Goal: Task Accomplishment & Management: Use online tool/utility

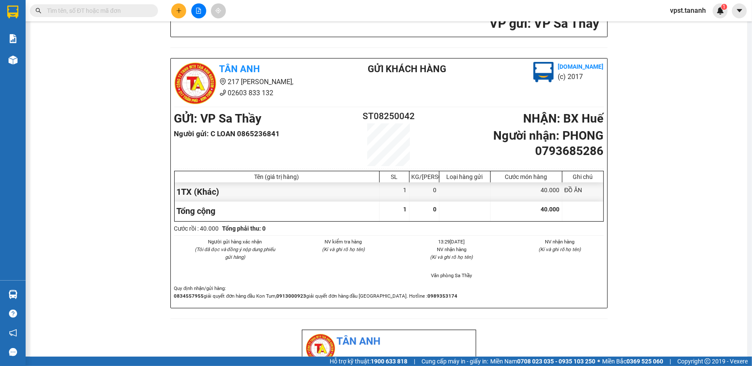
scroll to position [228, 0]
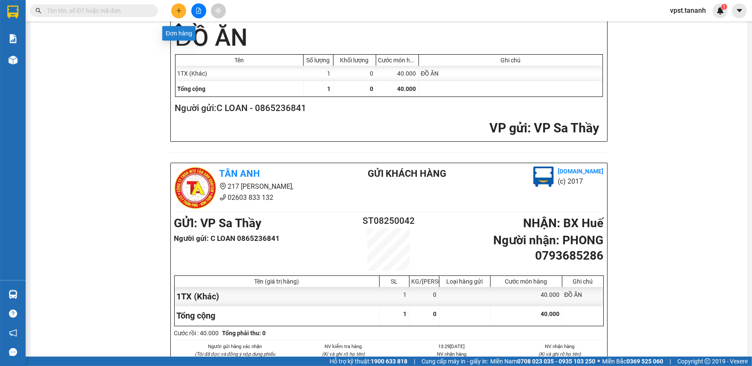
click at [182, 12] on button at bounding box center [178, 10] width 15 height 15
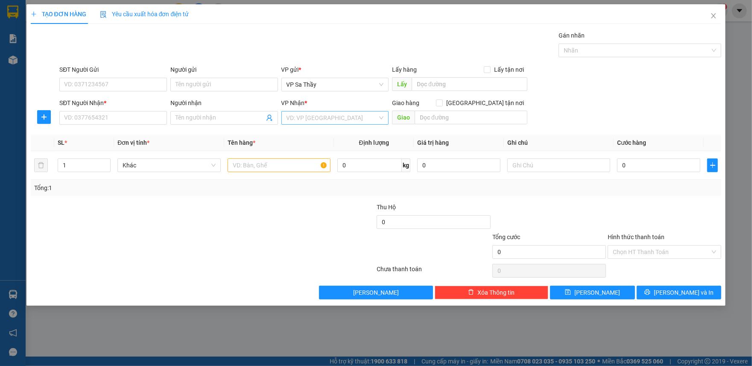
click at [354, 121] on input "search" at bounding box center [332, 118] width 91 height 13
type input "T"
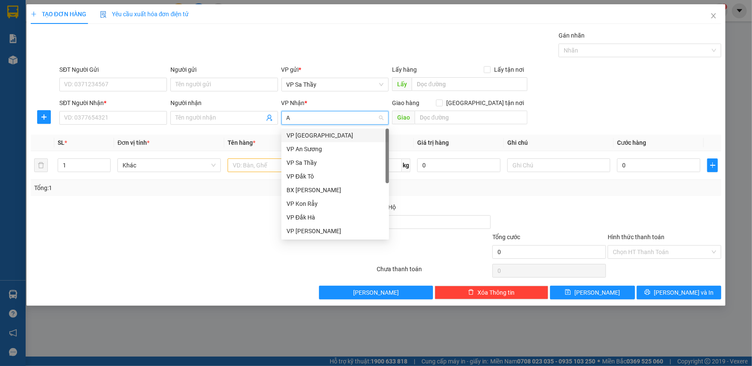
type input "AN"
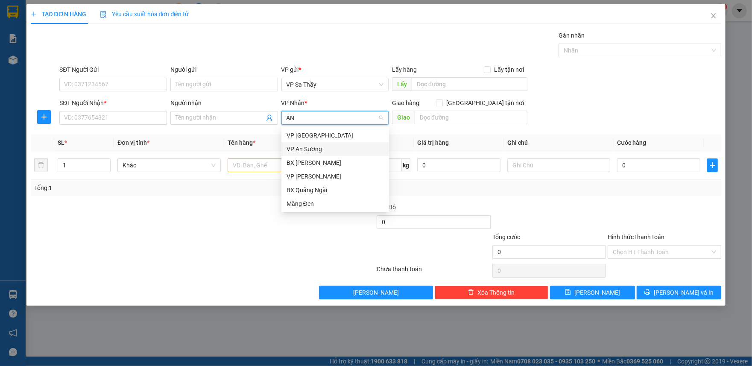
click at [301, 150] on div "VP An Sương" at bounding box center [335, 148] width 97 height 9
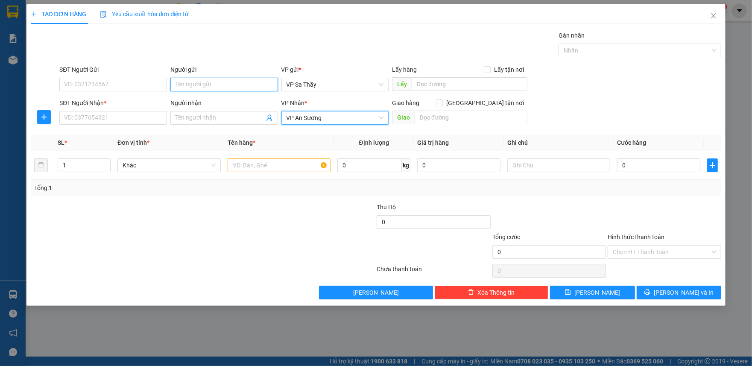
click at [199, 83] on input "Người gửi" at bounding box center [224, 85] width 108 height 14
type input "A THIỆN"
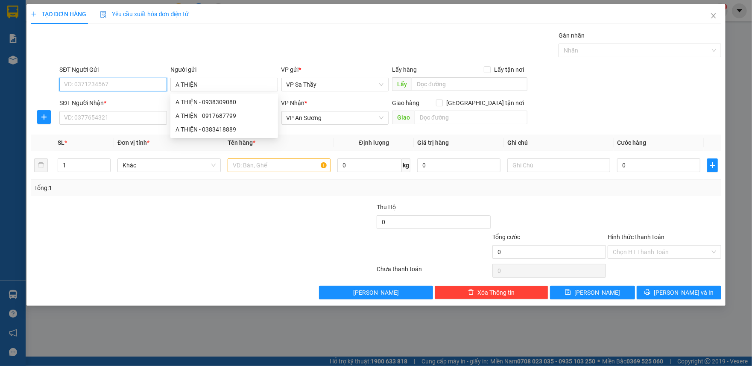
click at [94, 87] on input "SĐT Người Gửi" at bounding box center [113, 85] width 108 height 14
click at [96, 85] on input "SĐT Người Gửi" at bounding box center [113, 85] width 108 height 14
type input "0964000348"
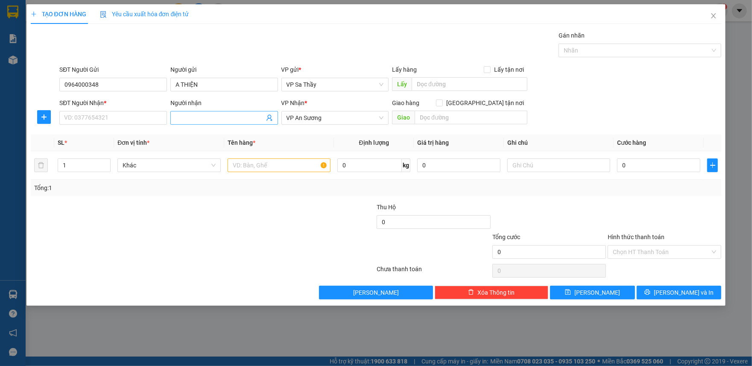
click at [232, 120] on input "Người nhận" at bounding box center [220, 117] width 89 height 9
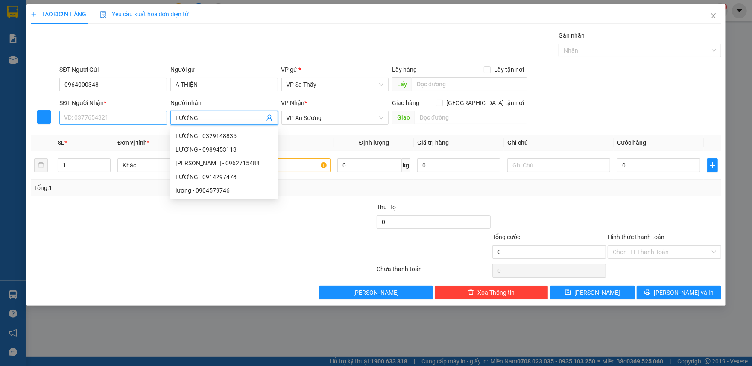
type input "LƯƠNG"
click at [97, 116] on input "SĐT Người Nhận *" at bounding box center [113, 118] width 108 height 14
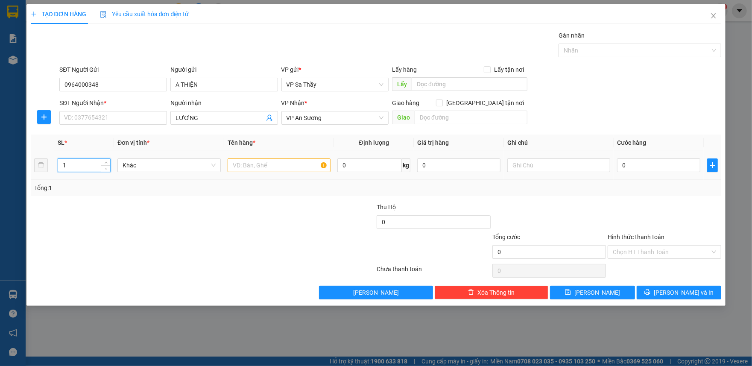
click at [86, 167] on input "1" at bounding box center [84, 165] width 52 height 13
type input "2"
click at [243, 159] on input "text" at bounding box center [279, 166] width 103 height 14
type input "B"
click at [146, 120] on input "SĐT Người Nhận *" at bounding box center [113, 118] width 108 height 14
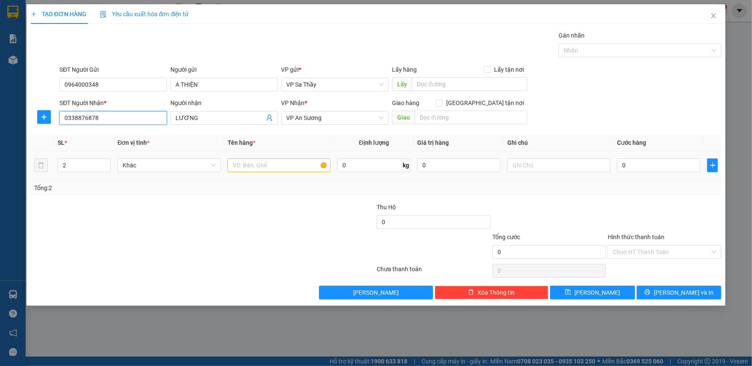
type input "0338876878"
click at [260, 162] on input "text" at bounding box center [279, 166] width 103 height 14
type input "Q"
type input "1 BAO, 1 [PERSON_NAME]"
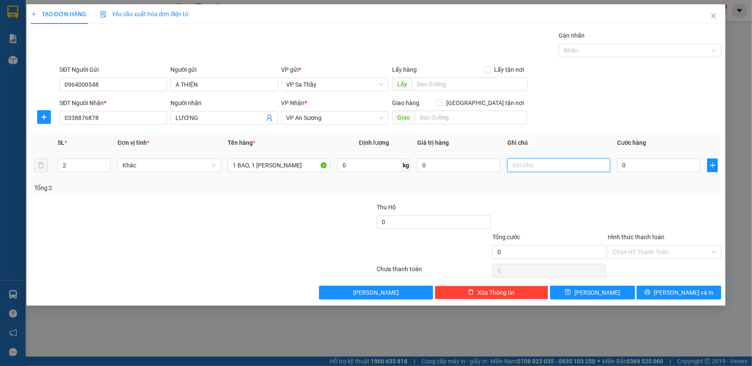
click at [518, 171] on input "text" at bounding box center [559, 166] width 103 height 14
type input "GẠO VÀ BÍ"
click at [631, 168] on input "0" at bounding box center [658, 166] width 83 height 14
type input "01"
type input "1"
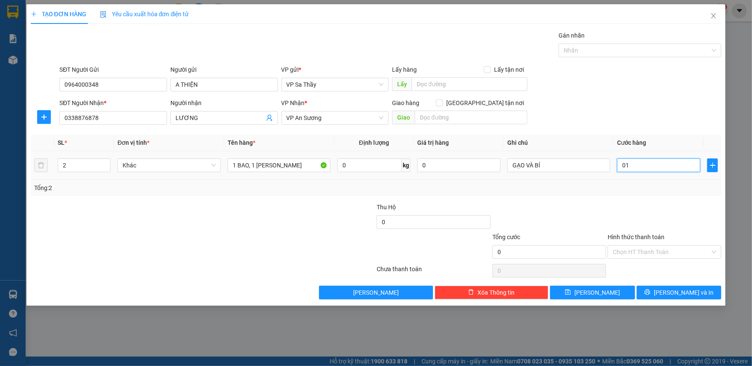
type input "1"
type input "010"
type input "10"
type input "0.100"
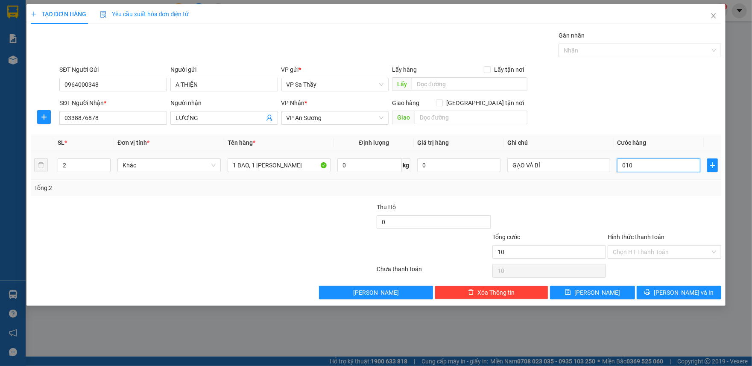
type input "100"
type input "010"
type input "10"
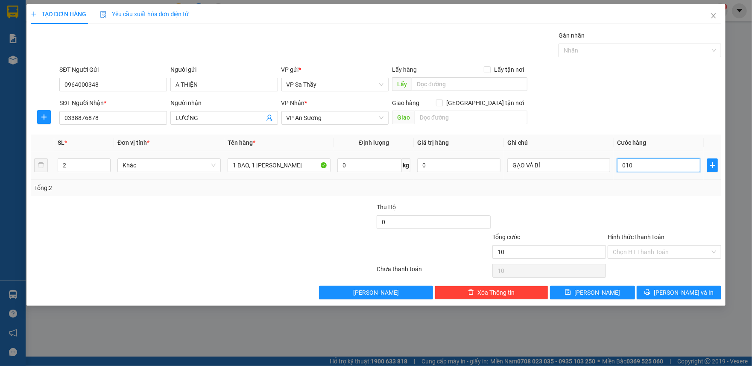
type input "01"
type input "1"
type input "0"
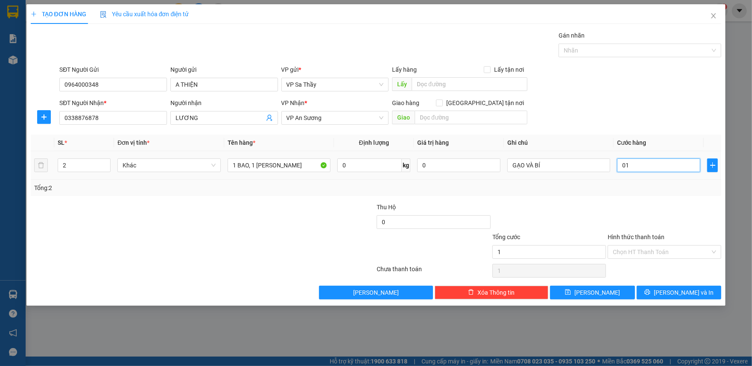
type input "0"
click at [621, 167] on input "0" at bounding box center [658, 166] width 83 height 14
type input "10"
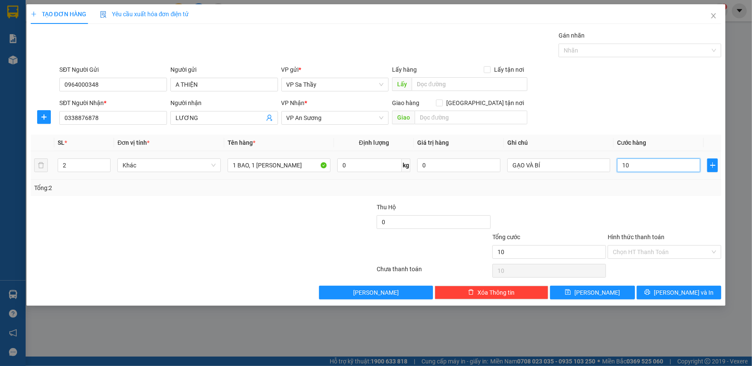
type input "100"
type input "1.000"
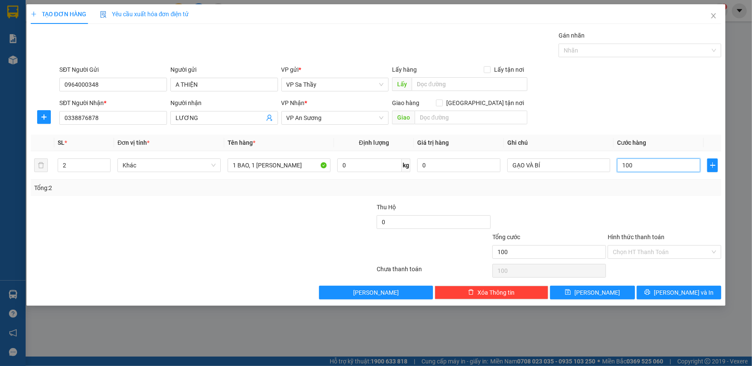
type input "1.000"
type input "10.000"
type input "100.000"
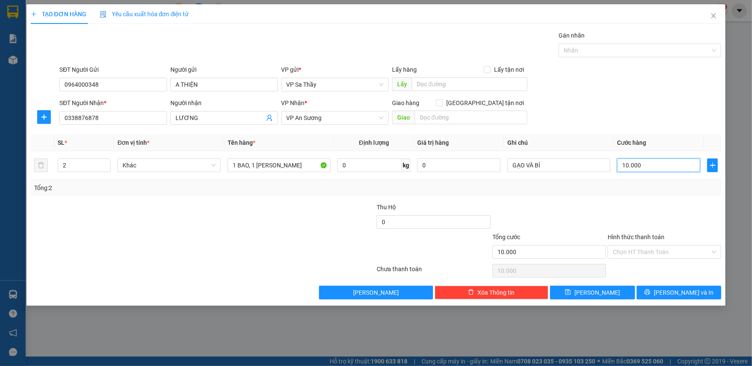
type input "100.000"
click at [659, 250] on input "Hình thức thanh toán" at bounding box center [661, 252] width 97 height 13
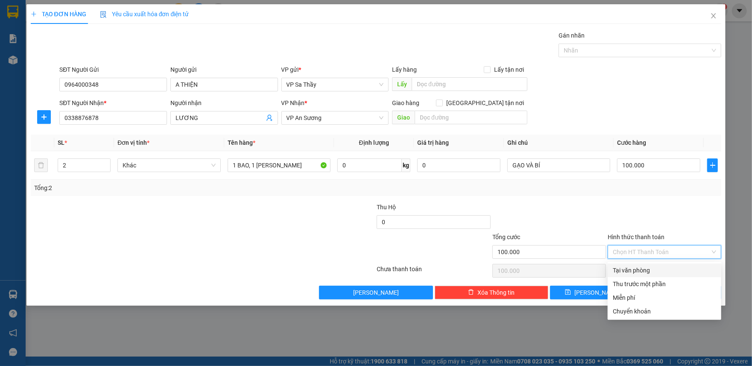
click at [641, 273] on div "Tại văn phòng" at bounding box center [664, 270] width 103 height 9
type input "0"
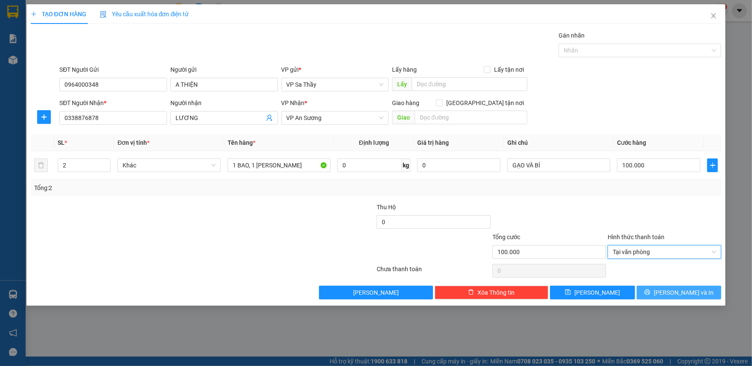
click at [660, 291] on button "[PERSON_NAME] và In" at bounding box center [679, 293] width 85 height 14
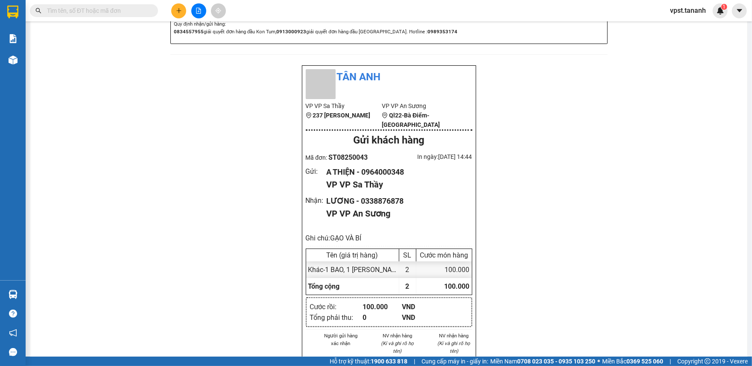
scroll to position [627, 0]
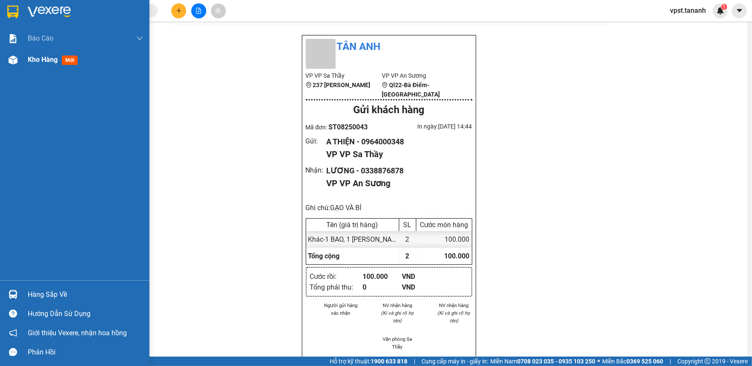
click at [62, 64] on span "mới" at bounding box center [70, 60] width 16 height 9
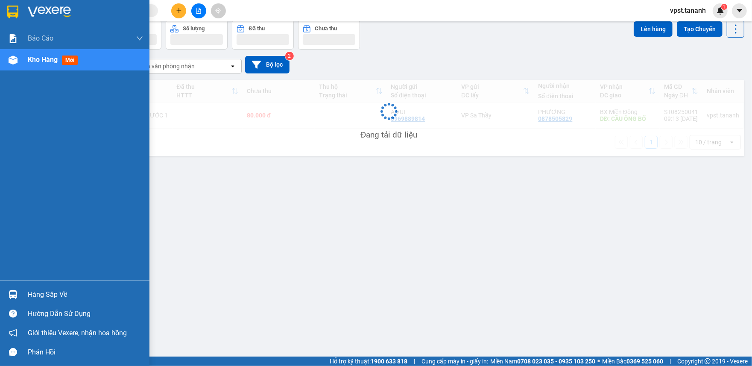
scroll to position [39, 0]
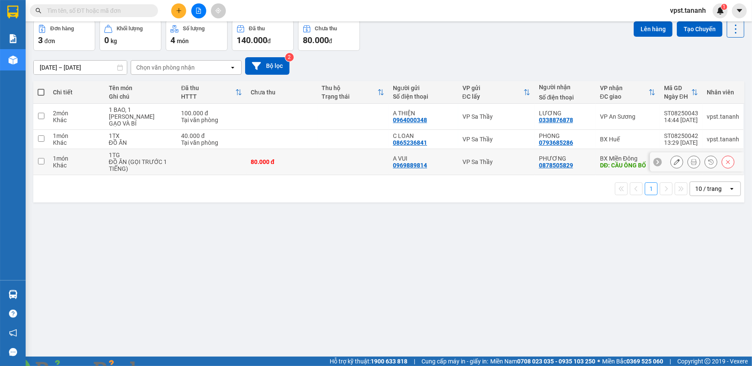
click at [45, 158] on td at bounding box center [40, 162] width 15 height 26
checkbox input "true"
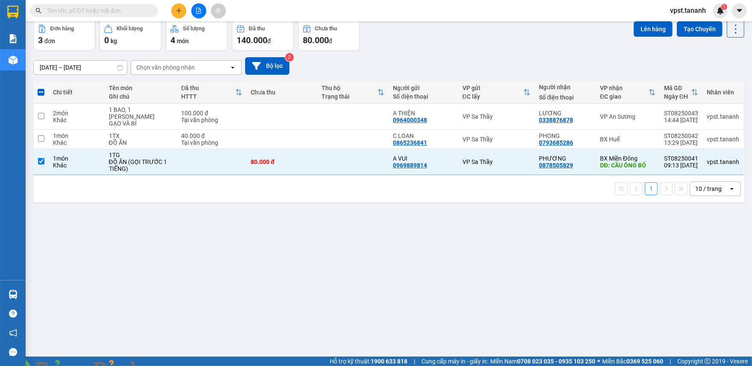
click at [171, 366] on span at bounding box center [160, 371] width 21 height 9
click at [171, 366] on img at bounding box center [168, 371] width 5 height 5
click at [643, 28] on button "Lên hàng" at bounding box center [653, 28] width 39 height 15
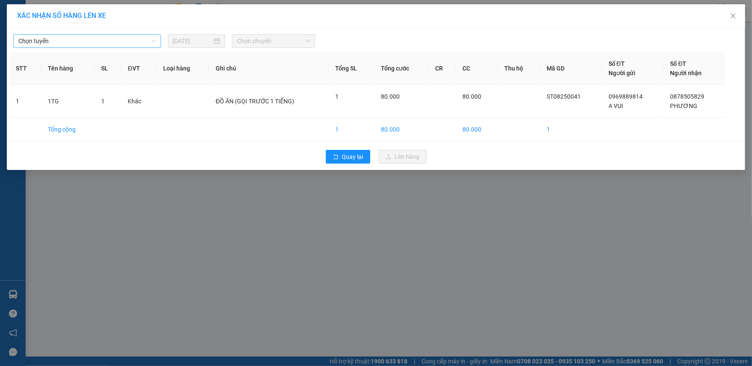
click at [132, 40] on span "Chọn tuyến" at bounding box center [87, 41] width 138 height 13
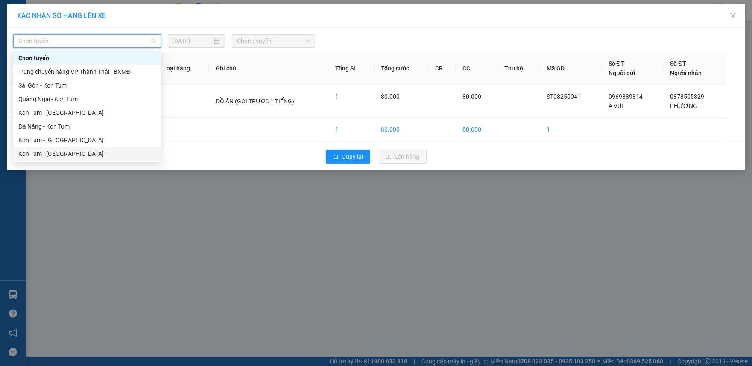
click at [73, 153] on div "Kon Tum - [GEOGRAPHIC_DATA]" at bounding box center [87, 153] width 138 height 9
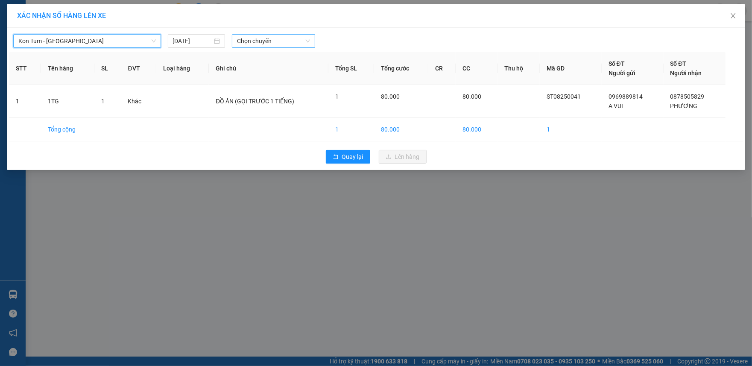
click at [251, 42] on span "Chọn chuyến" at bounding box center [273, 41] width 73 height 13
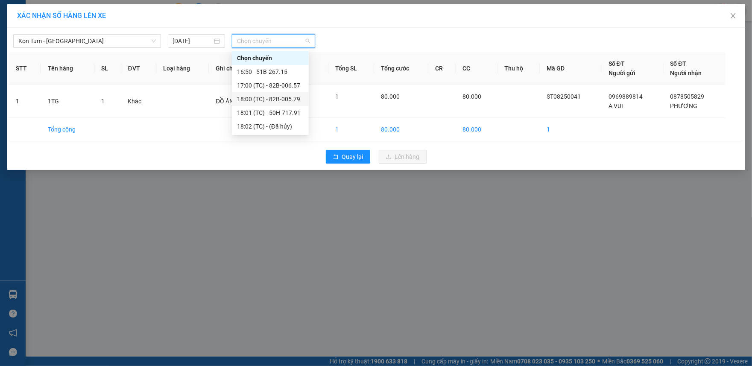
click at [265, 98] on div "18:00 (TC) - 82B-005.79" at bounding box center [270, 98] width 67 height 9
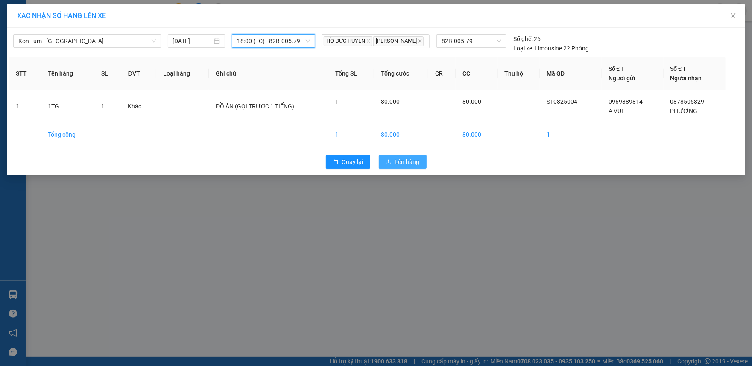
click at [413, 167] on span "Lên hàng" at bounding box center [407, 161] width 25 height 9
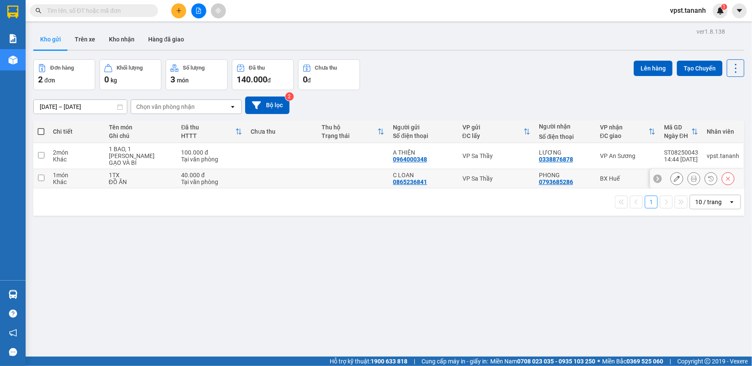
click at [40, 175] on input "checkbox" at bounding box center [41, 178] width 6 height 6
checkbox input "true"
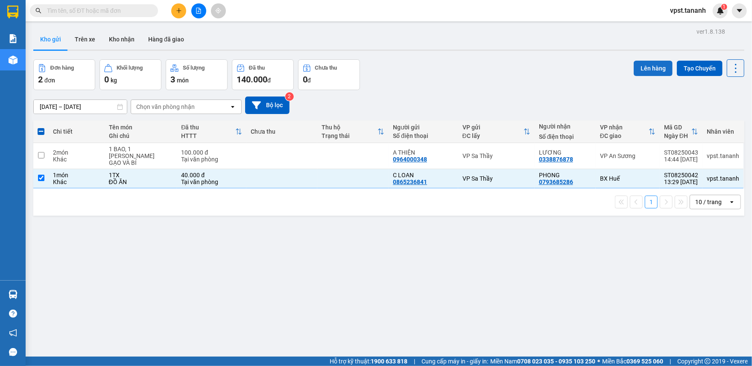
click at [638, 71] on button "Lên hàng" at bounding box center [653, 68] width 39 height 15
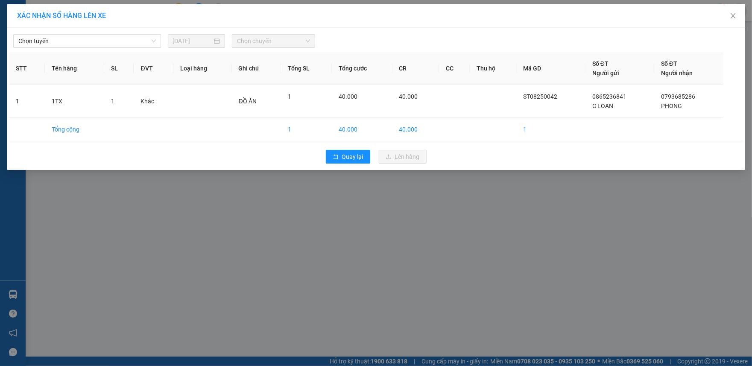
click at [132, 30] on div "Chọn tuyến [DATE] Chọn chuyến" at bounding box center [376, 39] width 734 height 18
click at [130, 35] on span "Chọn tuyến" at bounding box center [87, 41] width 138 height 13
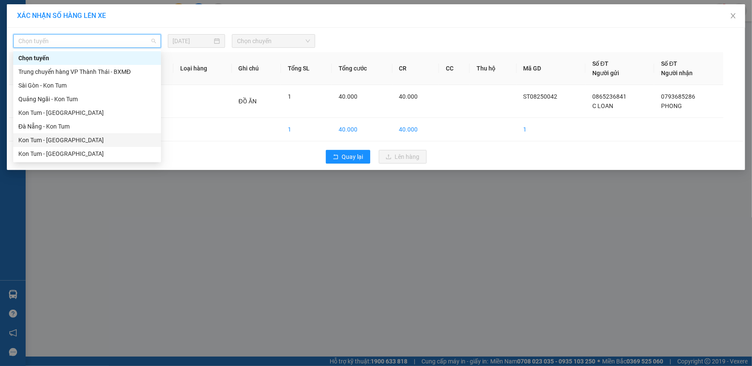
click at [63, 142] on div "Kon Tum - [GEOGRAPHIC_DATA]" at bounding box center [87, 139] width 138 height 9
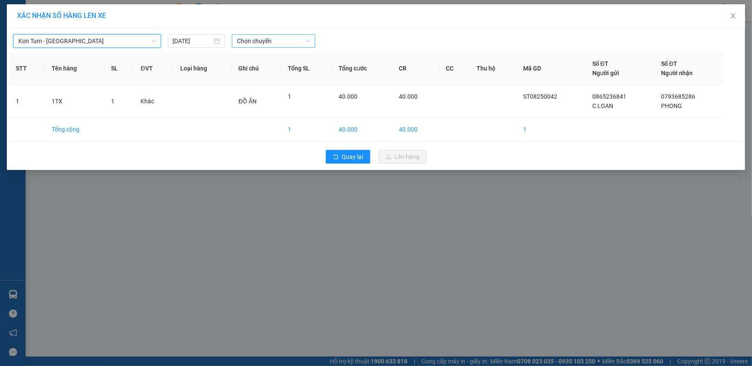
click at [265, 42] on span "Chọn chuyến" at bounding box center [273, 41] width 73 height 13
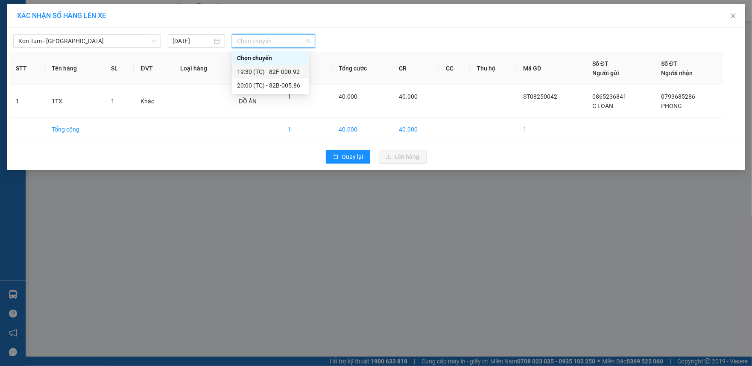
click at [270, 73] on div "19:30 (TC) - 82F-000.92" at bounding box center [270, 71] width 67 height 9
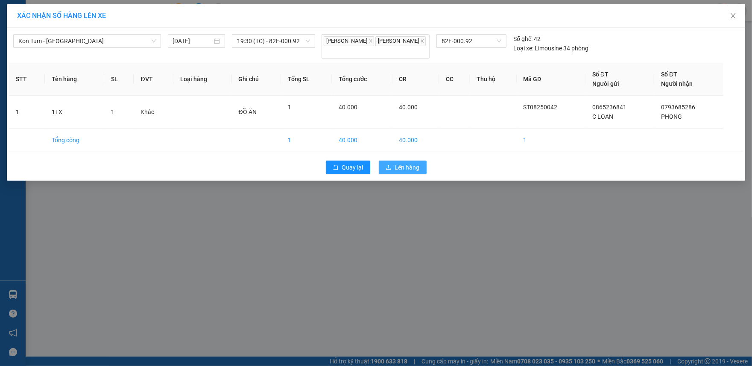
click at [419, 165] on span "Lên hàng" at bounding box center [407, 167] width 25 height 9
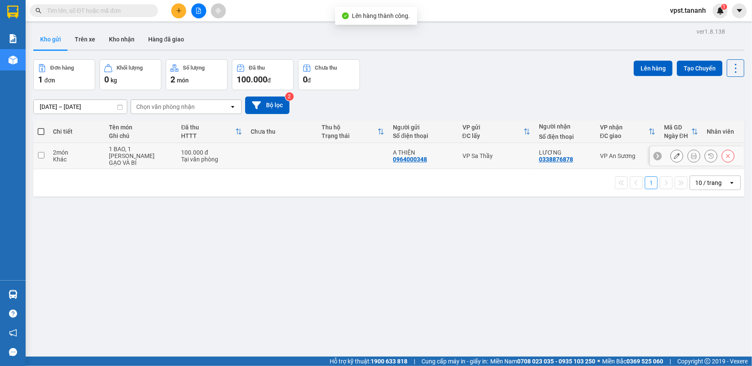
click at [39, 152] on input "checkbox" at bounding box center [41, 155] width 6 height 6
checkbox input "true"
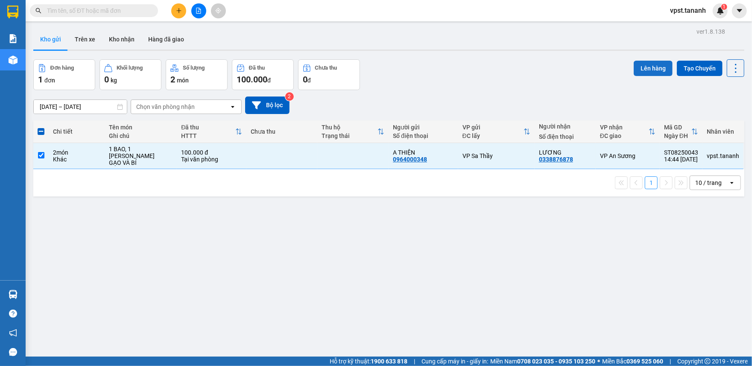
click at [642, 68] on button "Lên hàng" at bounding box center [653, 68] width 39 height 15
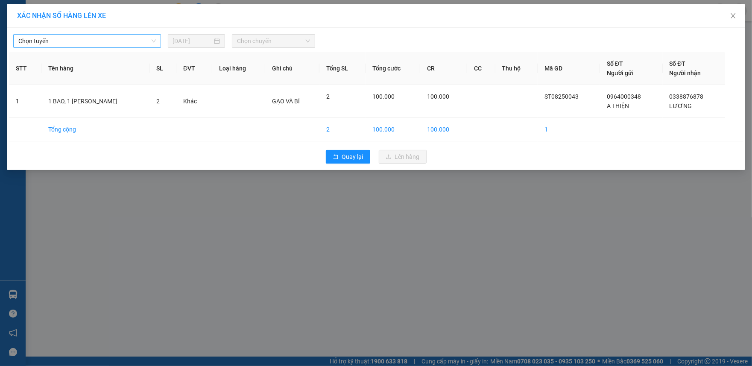
drag, startPoint x: 133, startPoint y: 39, endPoint x: 132, endPoint y: 48, distance: 8.6
click at [133, 44] on span "Chọn tuyến" at bounding box center [87, 41] width 138 height 13
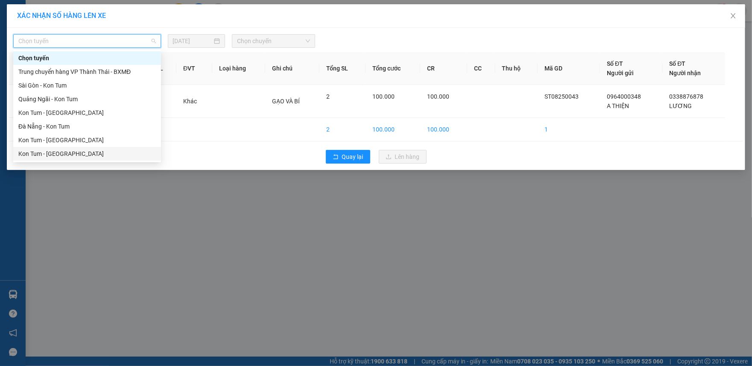
click at [60, 156] on div "Kon Tum - [GEOGRAPHIC_DATA]" at bounding box center [87, 153] width 138 height 9
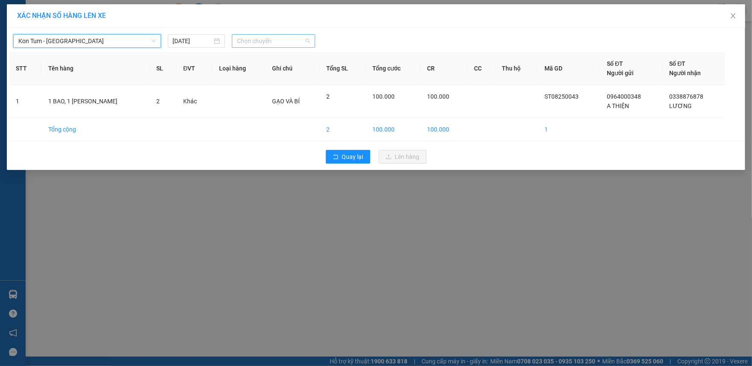
click at [273, 41] on span "Chọn chuyến" at bounding box center [273, 41] width 73 height 13
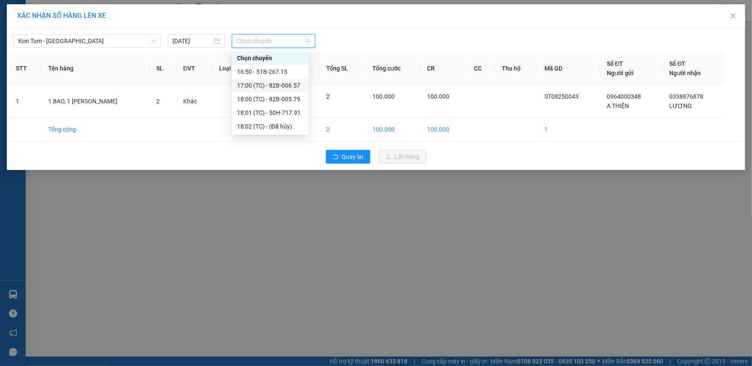
click at [271, 85] on div "17:00 (TC) - 82B-006.57" at bounding box center [270, 85] width 67 height 9
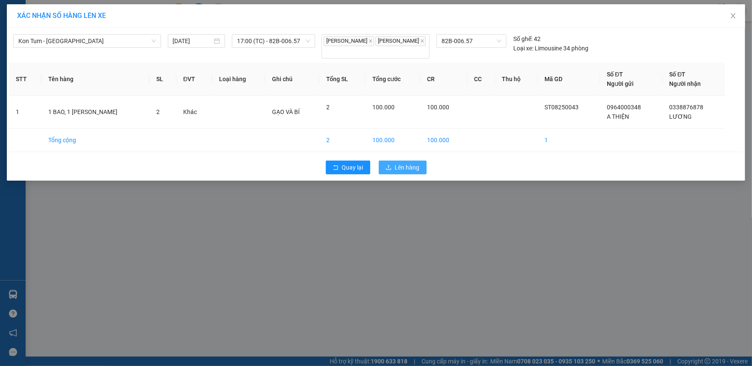
click at [397, 164] on span "Lên hàng" at bounding box center [407, 167] width 25 height 9
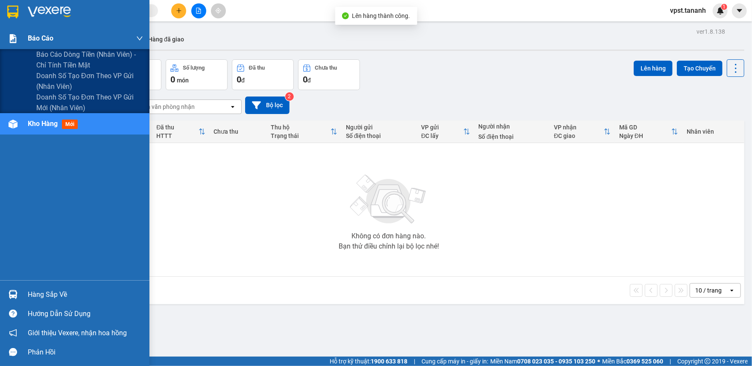
click at [15, 42] on img at bounding box center [13, 38] width 9 height 9
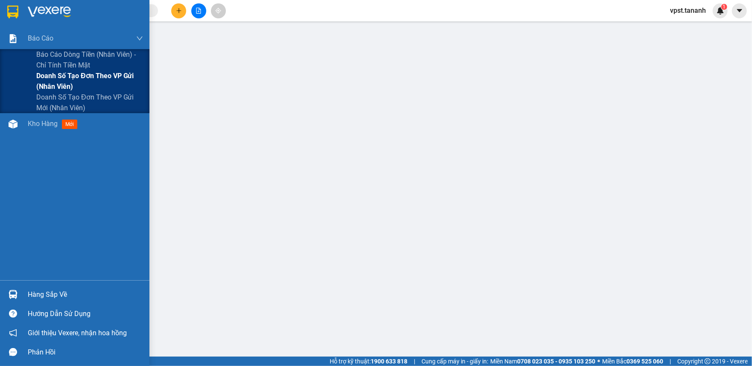
click at [77, 74] on span "Doanh số tạo đơn theo VP gửi (nhân viên)" at bounding box center [89, 81] width 107 height 21
